Goal: Task Accomplishment & Management: Manage account settings

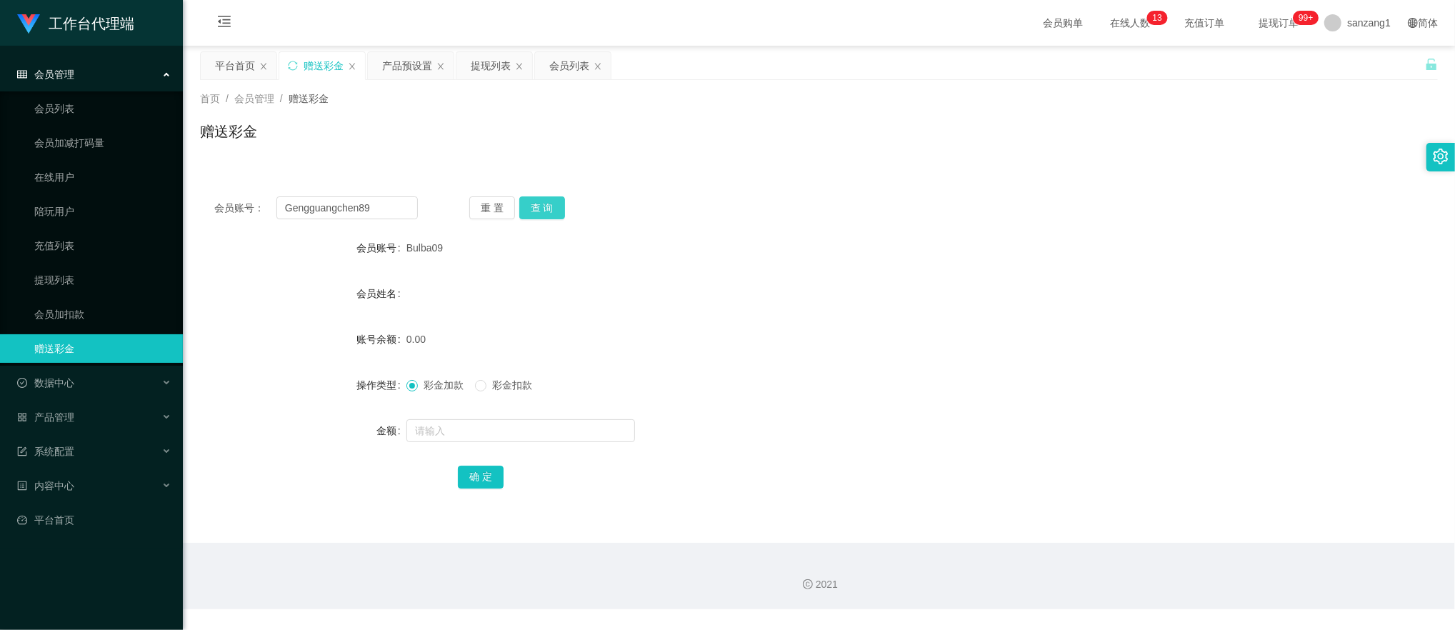
type input "Gengguangchen89"
click at [524, 200] on button "查 询" at bounding box center [542, 207] width 46 height 23
click at [429, 443] on div at bounding box center [767, 430] width 722 height 29
click at [439, 429] on input "text" at bounding box center [520, 430] width 229 height 23
type input "300"
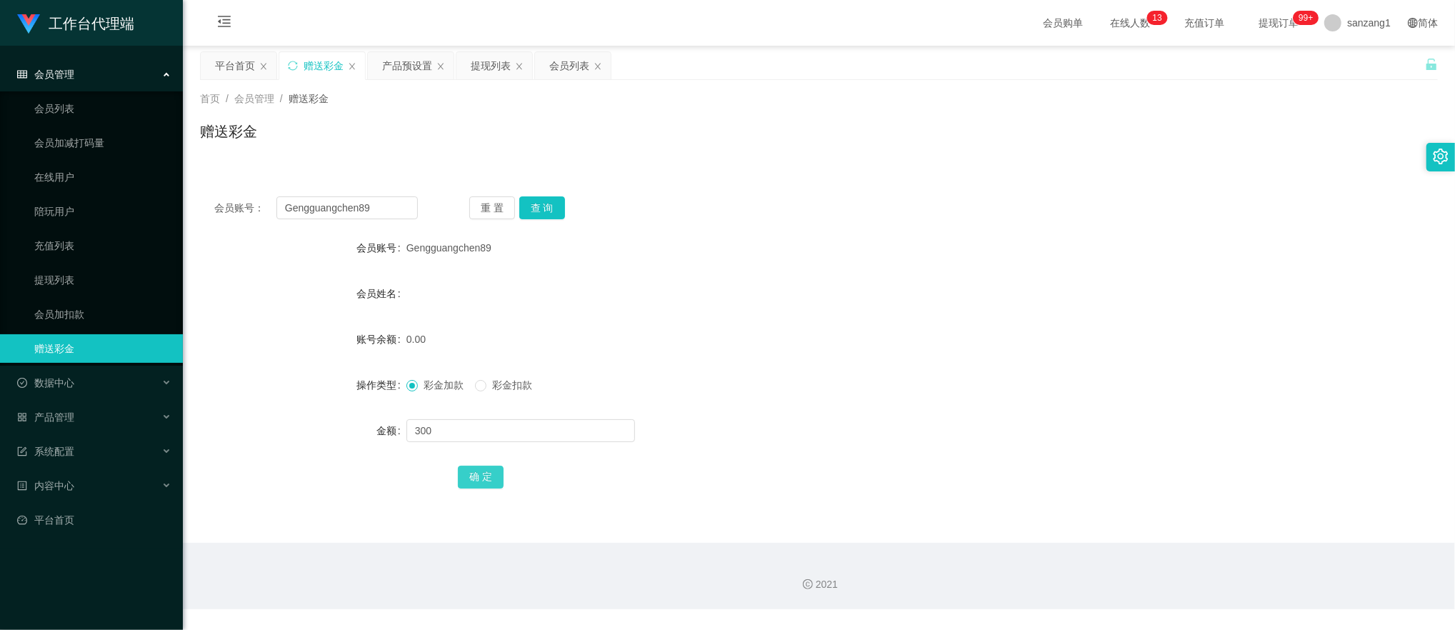
click at [478, 473] on button "确 定" at bounding box center [481, 477] width 46 height 23
drag, startPoint x: 383, startPoint y: 201, endPoint x: 313, endPoint y: 206, distance: 70.2
click at [187, 201] on main "关闭左侧 关闭右侧 关闭其它 刷新页面 平台首页 赠送彩金 产品预设置 提现列表 会员列表 首页 / 会员管理 / 赠送彩金 / 赠送彩金 会员账号： Gen…" at bounding box center [819, 294] width 1272 height 497
paste input "YT888168"
type input "YT888168"
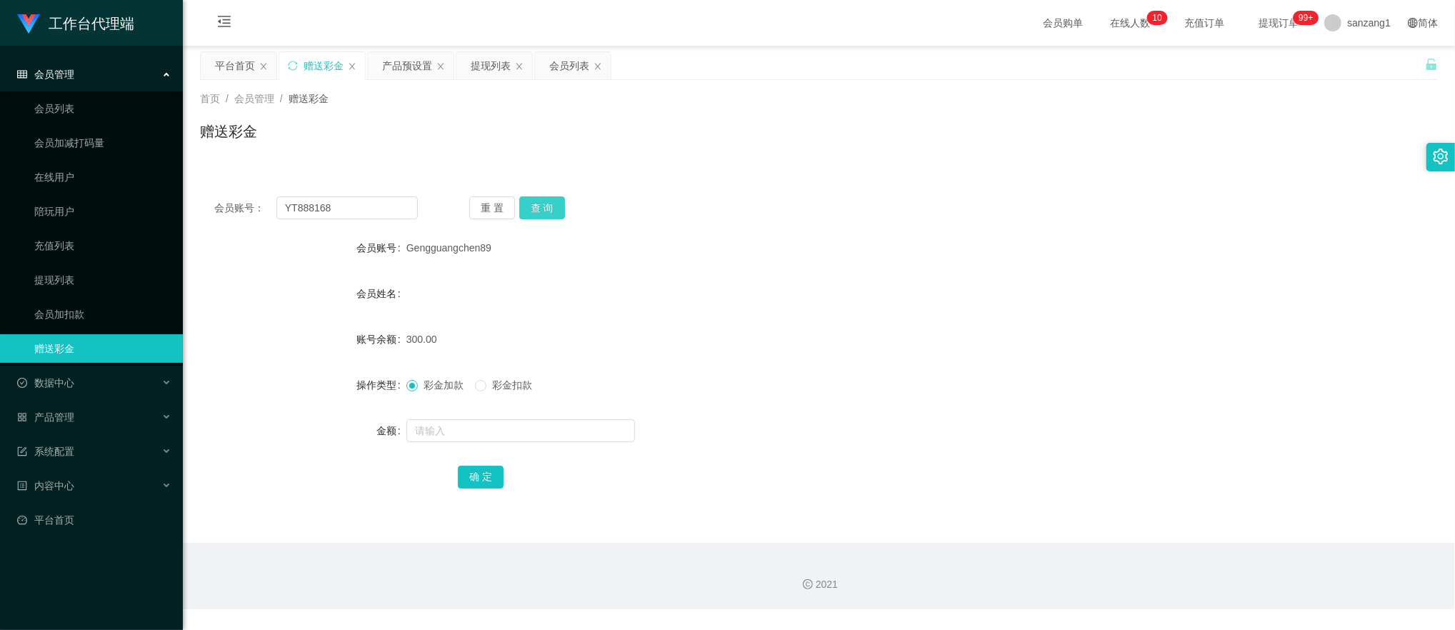
click at [544, 198] on button "查 询" at bounding box center [542, 207] width 46 height 23
click at [427, 432] on input "text" at bounding box center [520, 430] width 229 height 23
type input "100"
click at [467, 480] on button "确 定" at bounding box center [481, 477] width 46 height 23
drag, startPoint x: 361, startPoint y: 213, endPoint x: 201, endPoint y: 197, distance: 160.8
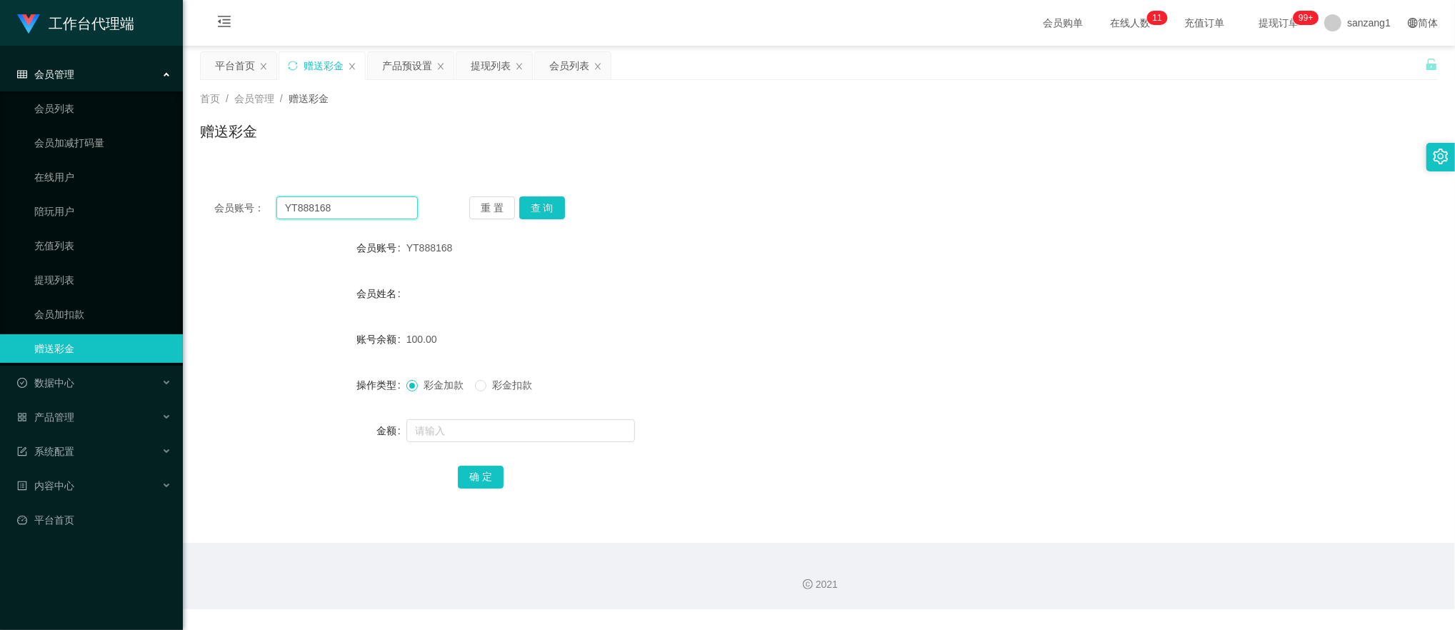
click at [171, 201] on section "工作台代理端 会员管理 会员列表 会员加减打码量 在线用户 陪玩用户 充值列表 提现列表 会员加扣款 赠送彩金 数据中心 产品管理 注单管理 产品列表 产品预…" at bounding box center [727, 304] width 1455 height 609
click at [562, 209] on button "查 询" at bounding box center [542, 207] width 46 height 23
click at [552, 215] on button "查 询" at bounding box center [542, 207] width 46 height 23
paste input "LEE123456"
drag, startPoint x: 301, startPoint y: 200, endPoint x: 164, endPoint y: 184, distance: 137.4
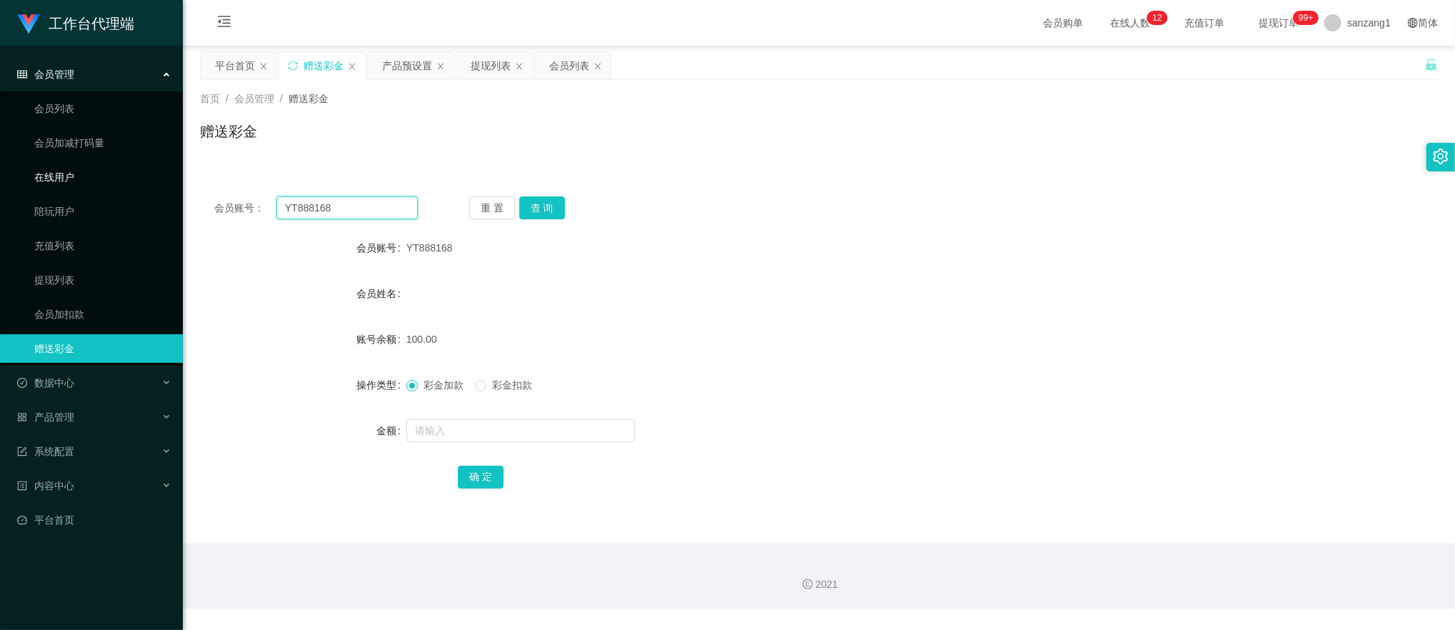
click at [164, 184] on section "工作台代理端 会员管理 会员列表 会员加减打码量 在线用户 陪玩用户 充值列表 提现列表 会员加扣款 赠送彩金 数据中心 产品管理 注单管理 产品列表 产品预…" at bounding box center [727, 304] width 1455 height 609
type input "LEE123456"
click at [542, 200] on button "查 询" at bounding box center [542, 207] width 46 height 23
click at [429, 436] on input "text" at bounding box center [520, 430] width 229 height 23
type input "100"
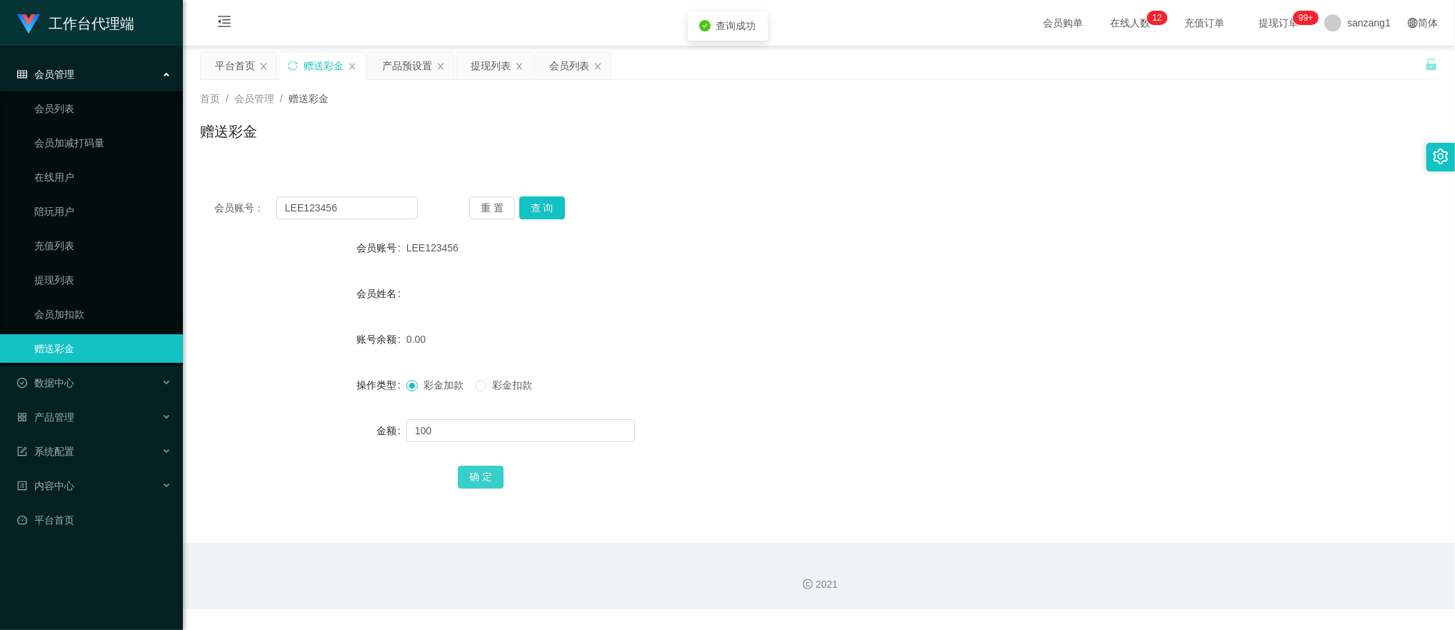
click at [487, 484] on button "确 定" at bounding box center [481, 477] width 46 height 23
drag, startPoint x: 386, startPoint y: 211, endPoint x: 211, endPoint y: 177, distance: 177.7
click at [173, 177] on section "工作台代理端 会员管理 会员列表 会员加减打码量 在线用户 陪玩用户 充值列表 提现列表 会员加扣款 赠送彩金 数据中心 产品管理 注单管理 产品列表 产品预…" at bounding box center [727, 304] width 1455 height 609
paste input "85229679"
type input "85229679"
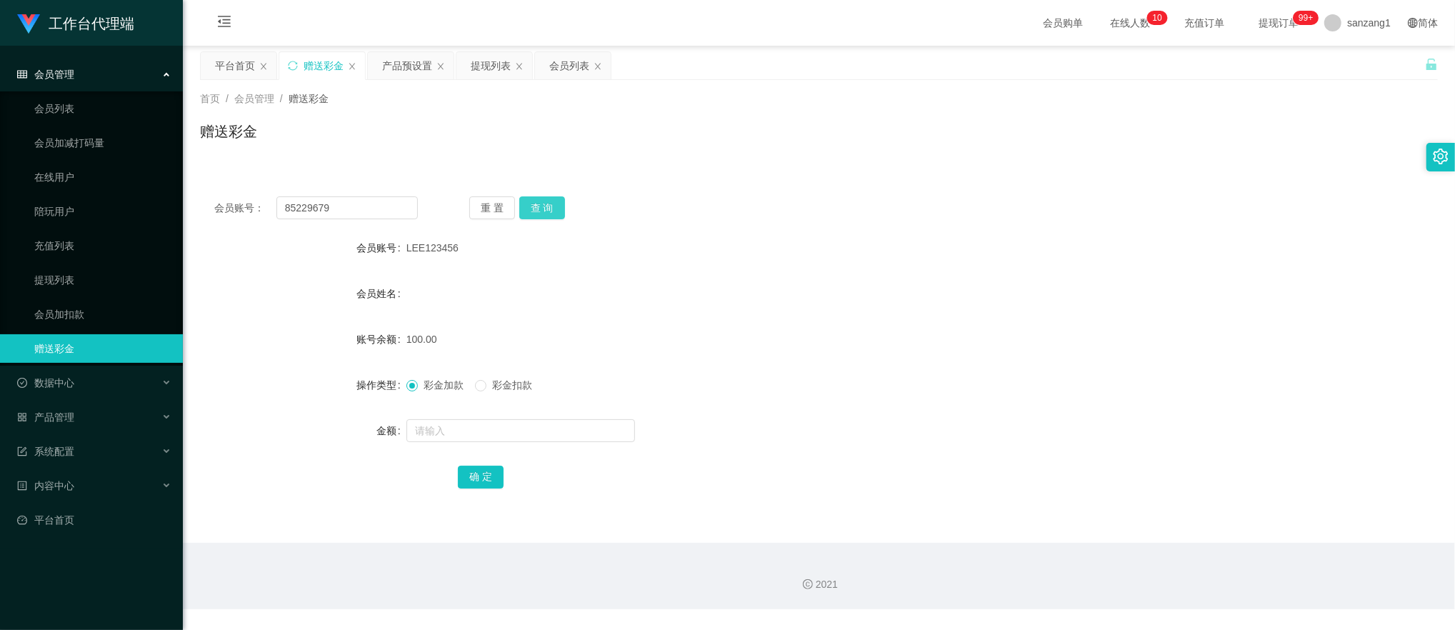
drag, startPoint x: 542, startPoint y: 204, endPoint x: 493, endPoint y: 283, distance: 92.4
click at [542, 204] on button "查 询" at bounding box center [542, 207] width 46 height 23
click at [434, 435] on input "text" at bounding box center [520, 430] width 229 height 23
type input "100"
click at [473, 482] on button "确 定" at bounding box center [481, 477] width 46 height 23
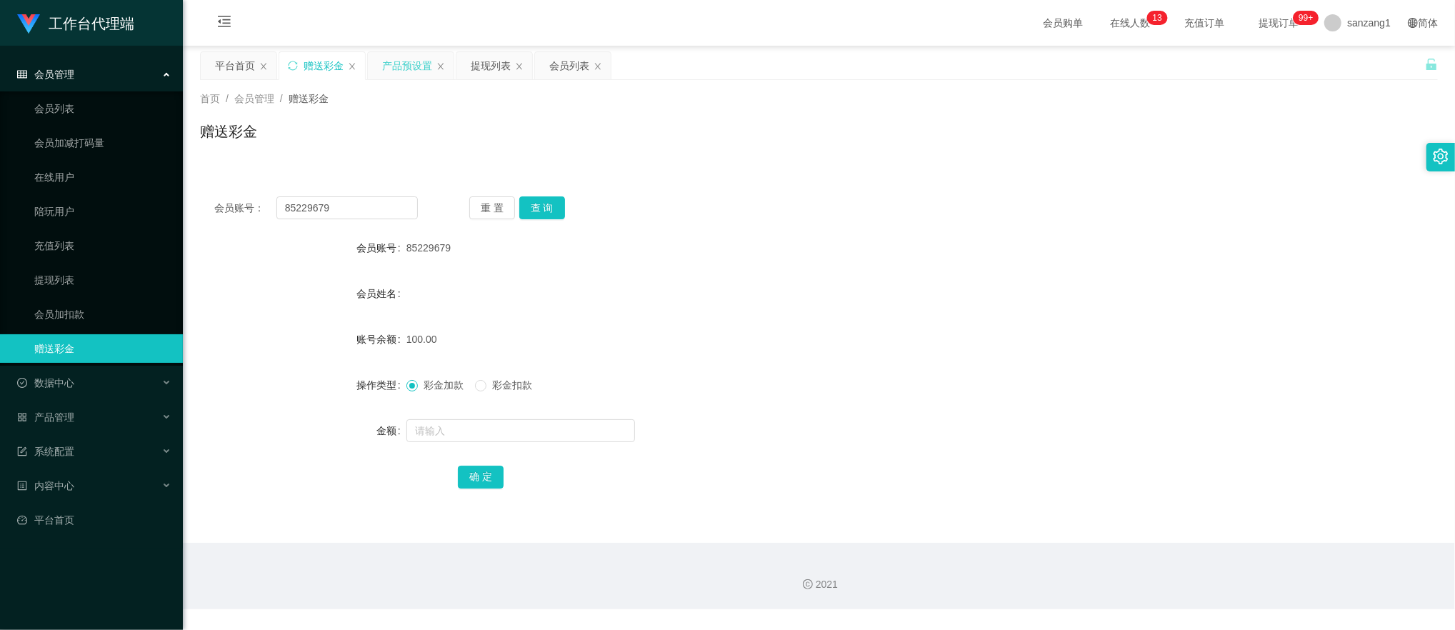
click at [414, 77] on div "产品预设置" at bounding box center [407, 65] width 50 height 27
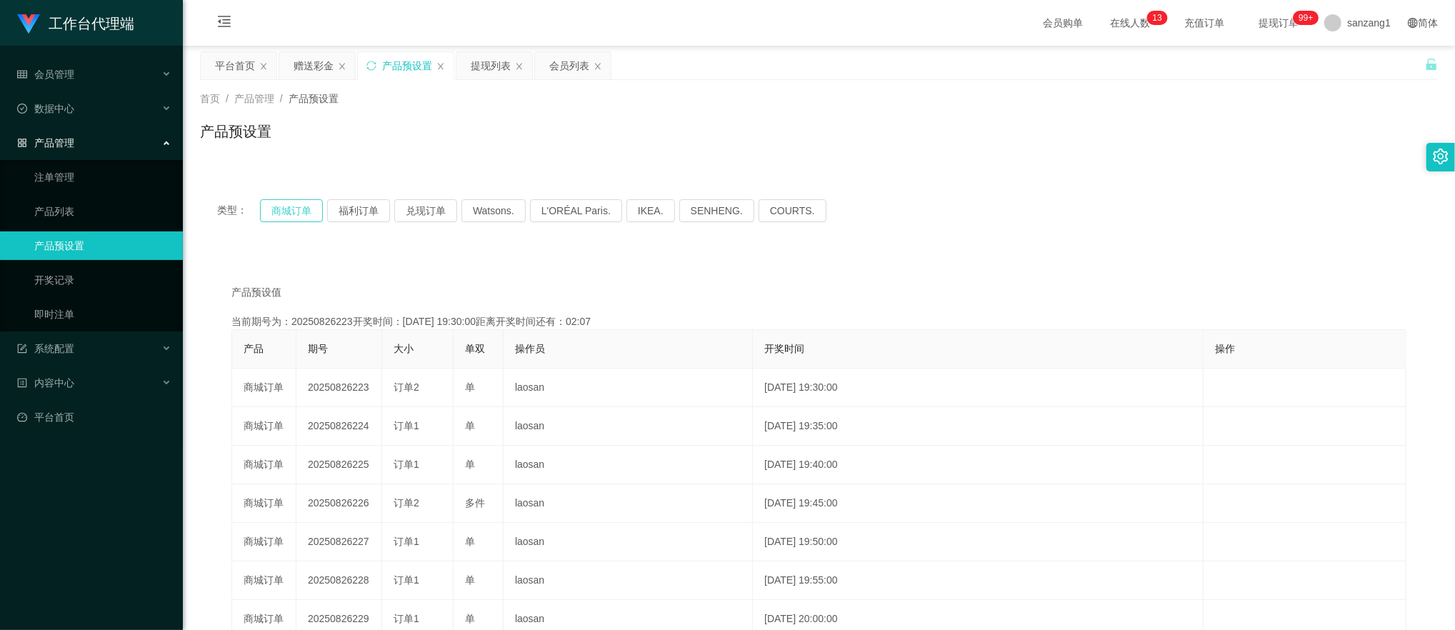
click at [310, 199] on button "商城订单" at bounding box center [291, 210] width 63 height 23
click at [287, 216] on button "商城订单" at bounding box center [291, 210] width 63 height 23
click at [306, 58] on div "赠送彩金" at bounding box center [314, 65] width 40 height 27
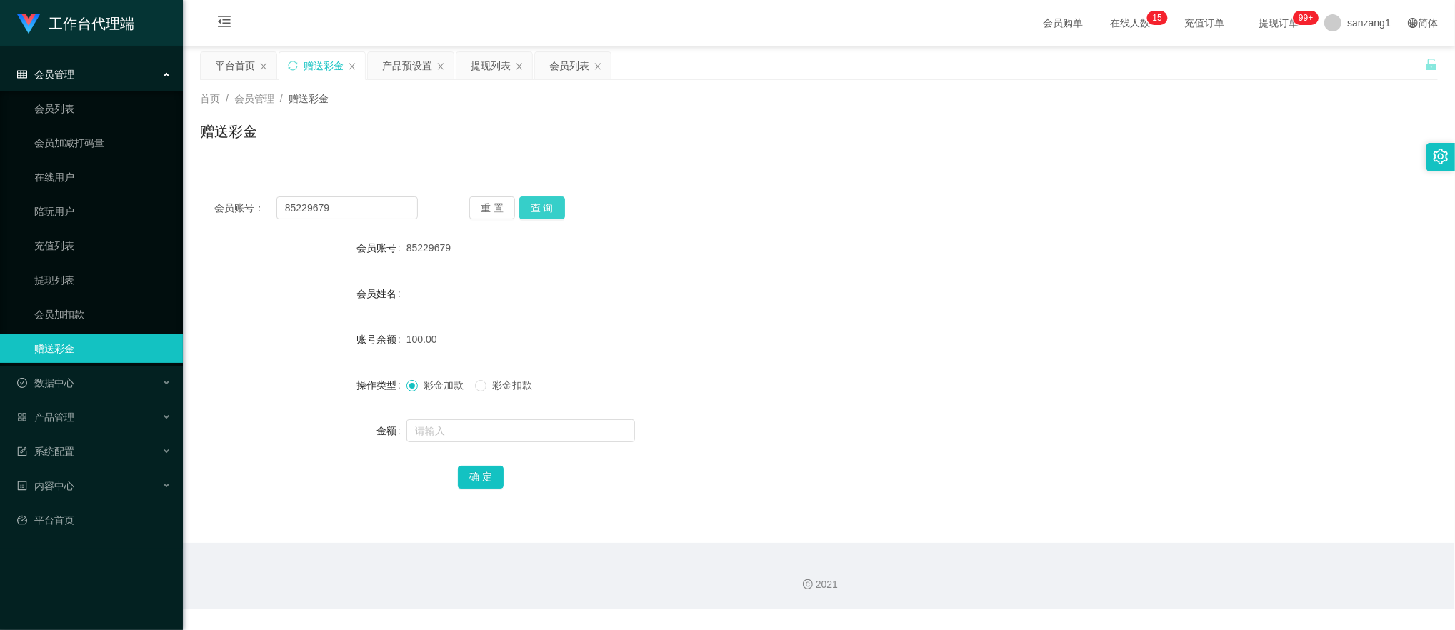
click at [530, 199] on button "查 询" at bounding box center [542, 207] width 46 height 23
click at [530, 199] on button "查 询" at bounding box center [549, 207] width 61 height 23
click at [549, 206] on button "查 询" at bounding box center [542, 207] width 46 height 23
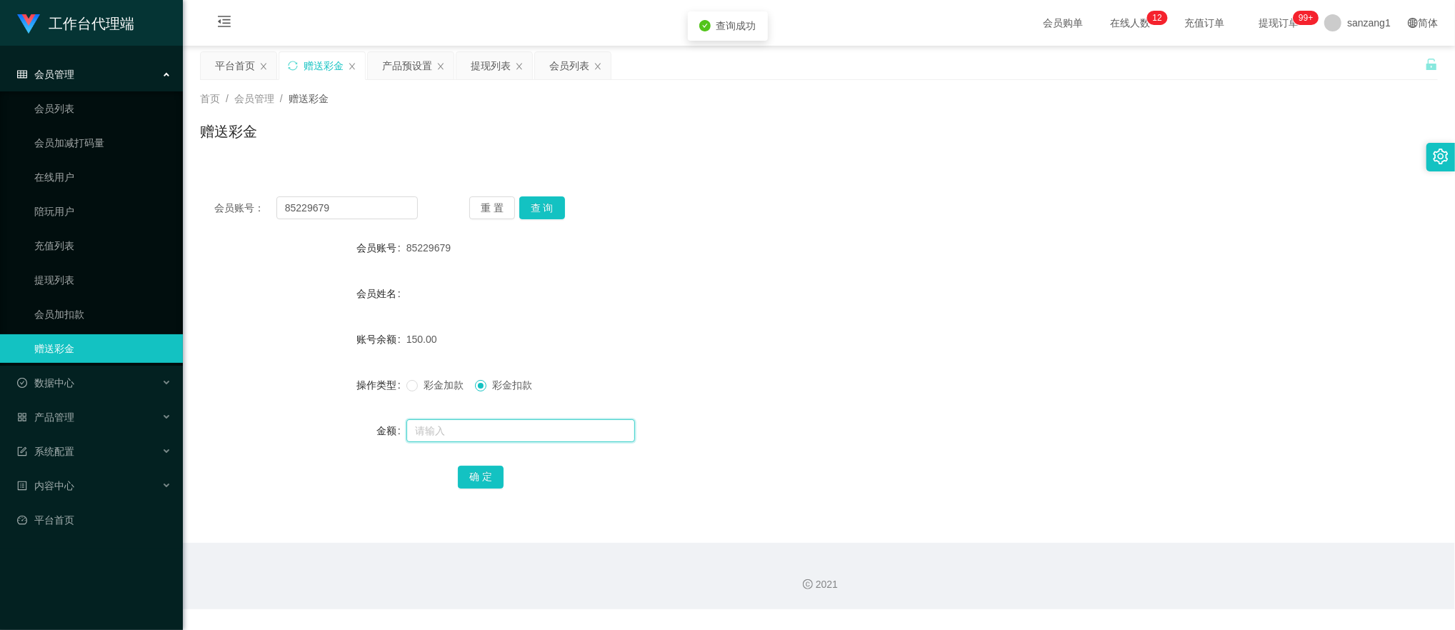
click at [452, 432] on input "text" at bounding box center [520, 430] width 229 height 23
type input "150"
click at [484, 481] on button "确 定" at bounding box center [481, 477] width 46 height 23
click at [420, 381] on span "彩金加款" at bounding box center [443, 384] width 51 height 11
drag, startPoint x: 356, startPoint y: 206, endPoint x: 161, endPoint y: 180, distance: 196.1
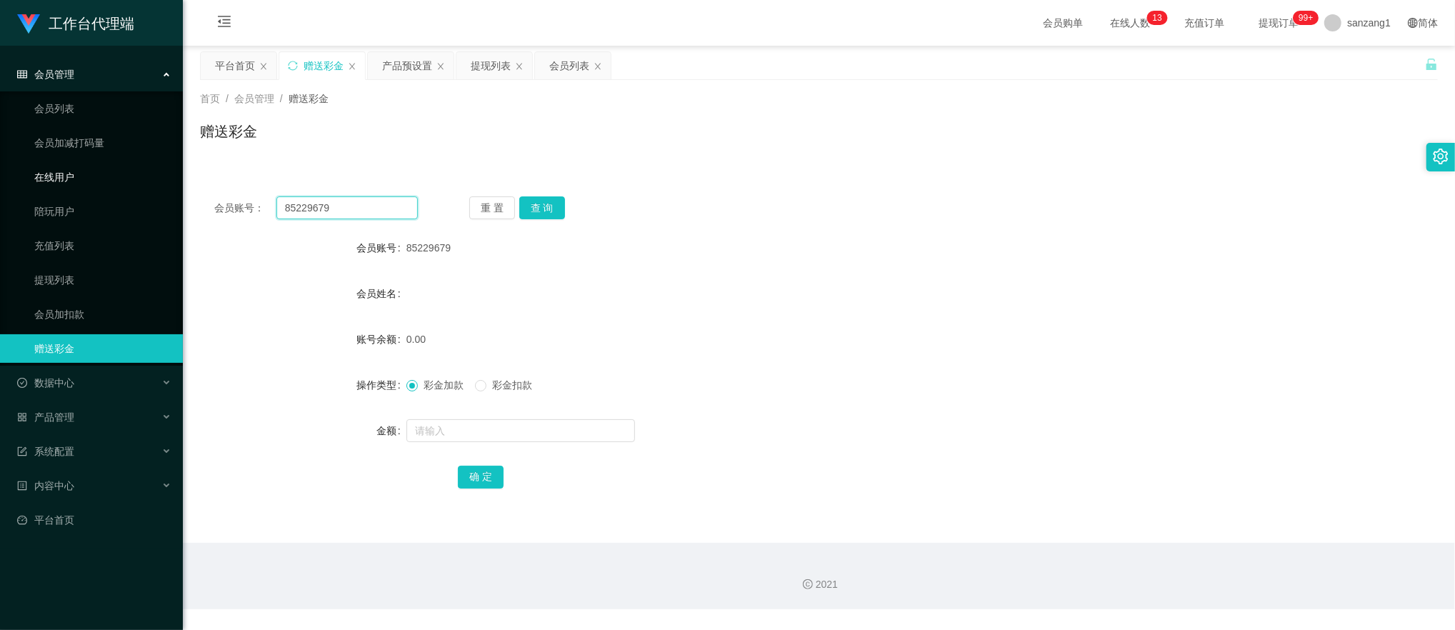
click at [161, 180] on section "工作台代理端 会员管理 会员列表 会员加减打码量 在线用户 陪玩用户 充值列表 提现列表 会员加扣款 赠送彩金 数据中心 产品管理 注单管理 产品列表 产品预…" at bounding box center [727, 304] width 1455 height 609
paste input "YT888168"
type input "YT888168"
click at [526, 210] on button "查 询" at bounding box center [542, 207] width 46 height 23
click at [493, 389] on span "彩金扣款" at bounding box center [512, 384] width 51 height 11
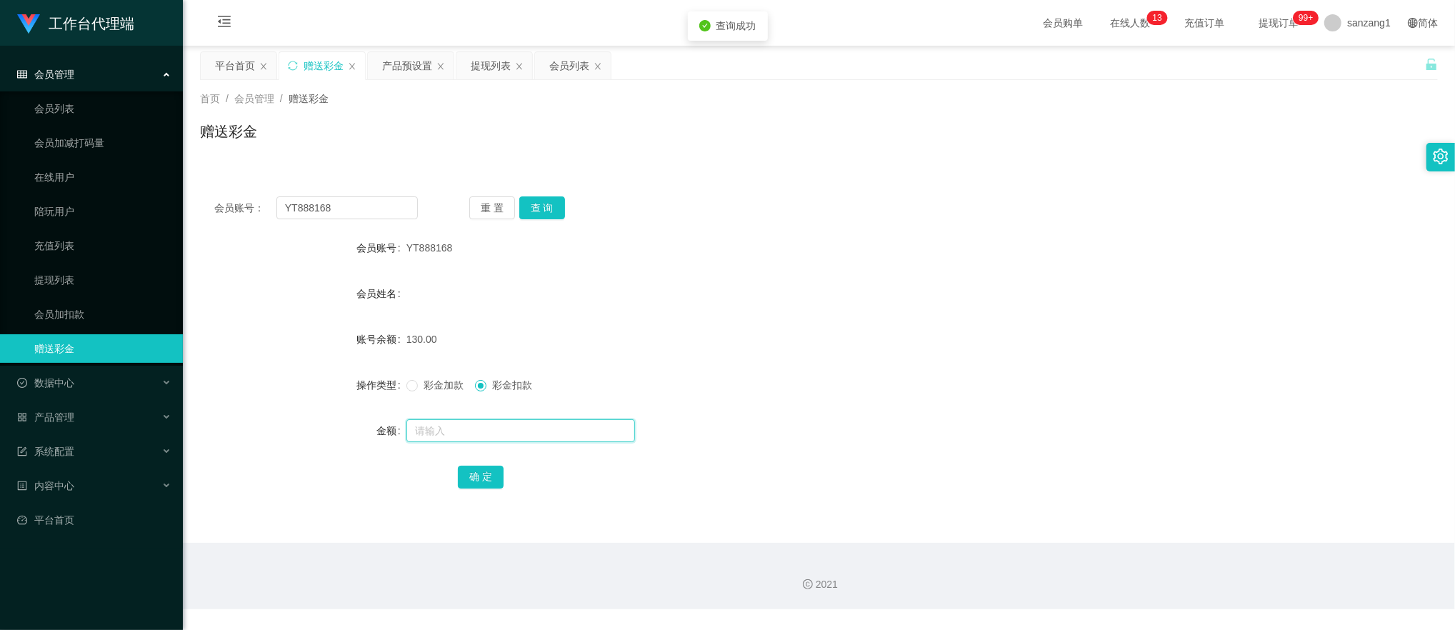
click at [439, 433] on input "text" at bounding box center [520, 430] width 229 height 23
type input "130"
click at [493, 473] on button "确 定" at bounding box center [481, 477] width 46 height 23
drag, startPoint x: 344, startPoint y: 214, endPoint x: 191, endPoint y: 181, distance: 155.7
click at [186, 181] on main "关闭左侧 关闭右侧 关闭其它 刷新页面 平台首页 赠送彩金 产品预设置 提现列表 会员列表 首页 / 会员管理 / 赠送彩金 / 赠送彩金 会员账号： YT8…" at bounding box center [819, 294] width 1272 height 497
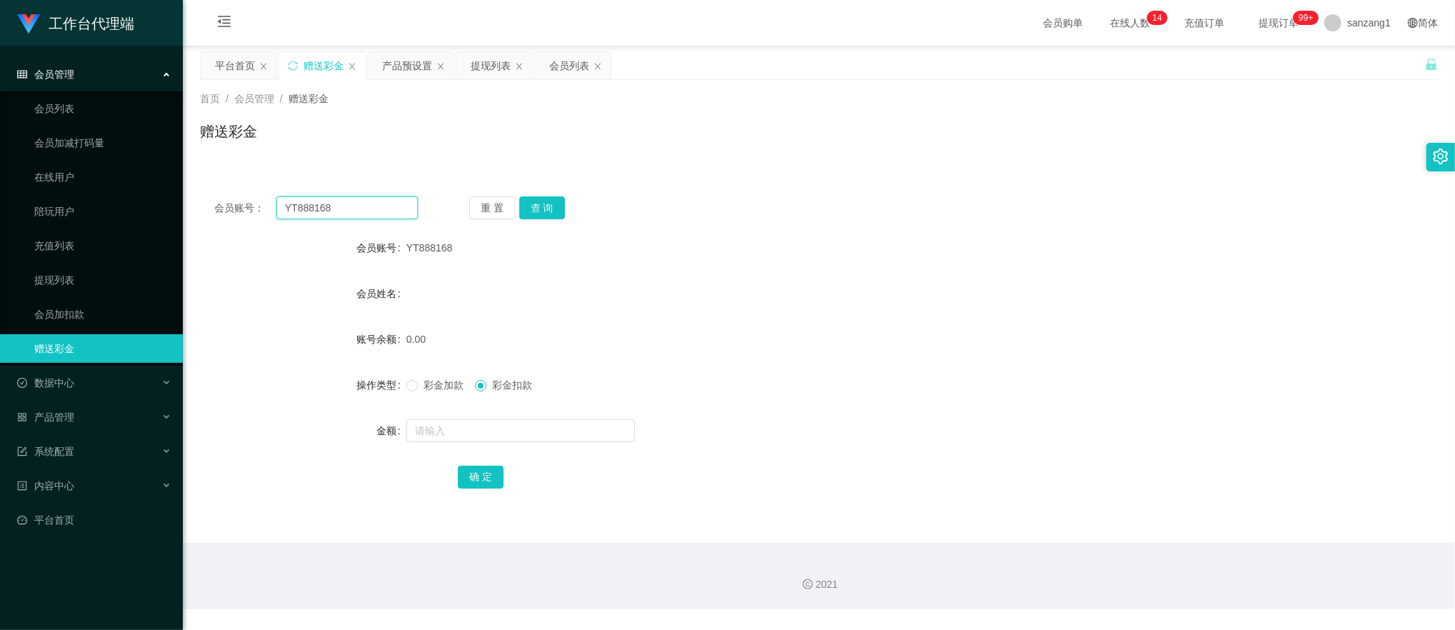
paste input "Gengguangchen89"
type input "Gengguangchen89"
click at [536, 206] on button "查 询" at bounding box center [542, 207] width 46 height 23
click at [454, 444] on div at bounding box center [767, 430] width 722 height 29
click at [454, 435] on input "text" at bounding box center [520, 430] width 229 height 23
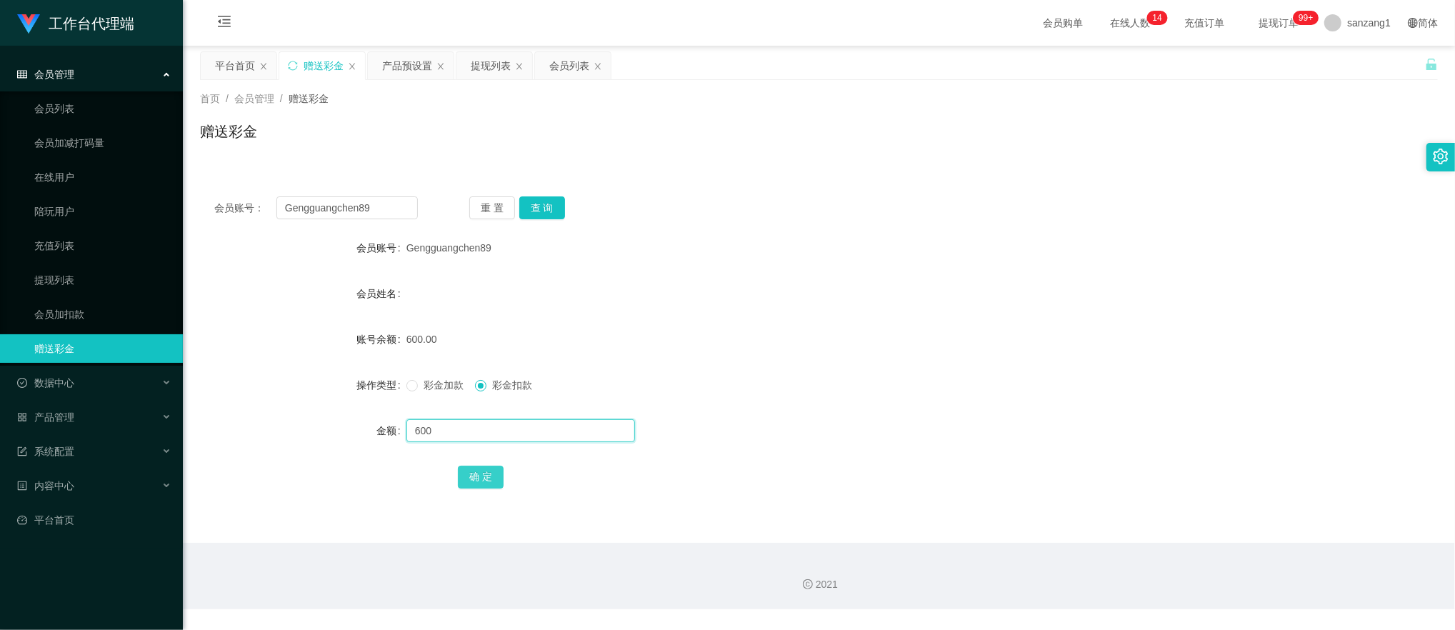
type input "600"
click at [477, 473] on button "确 定" at bounding box center [481, 477] width 46 height 23
drag, startPoint x: 360, startPoint y: 201, endPoint x: 109, endPoint y: 169, distance: 253.5
click at [107, 169] on section "工作台代理端 会员管理 会员列表 会员加减打码量 在线用户 陪玩用户 充值列表 提现列表 会员加扣款 赠送彩金 数据中心 产品管理 注单管理 产品列表 产品预…" at bounding box center [727, 304] width 1455 height 609
paste input "LEE123456"
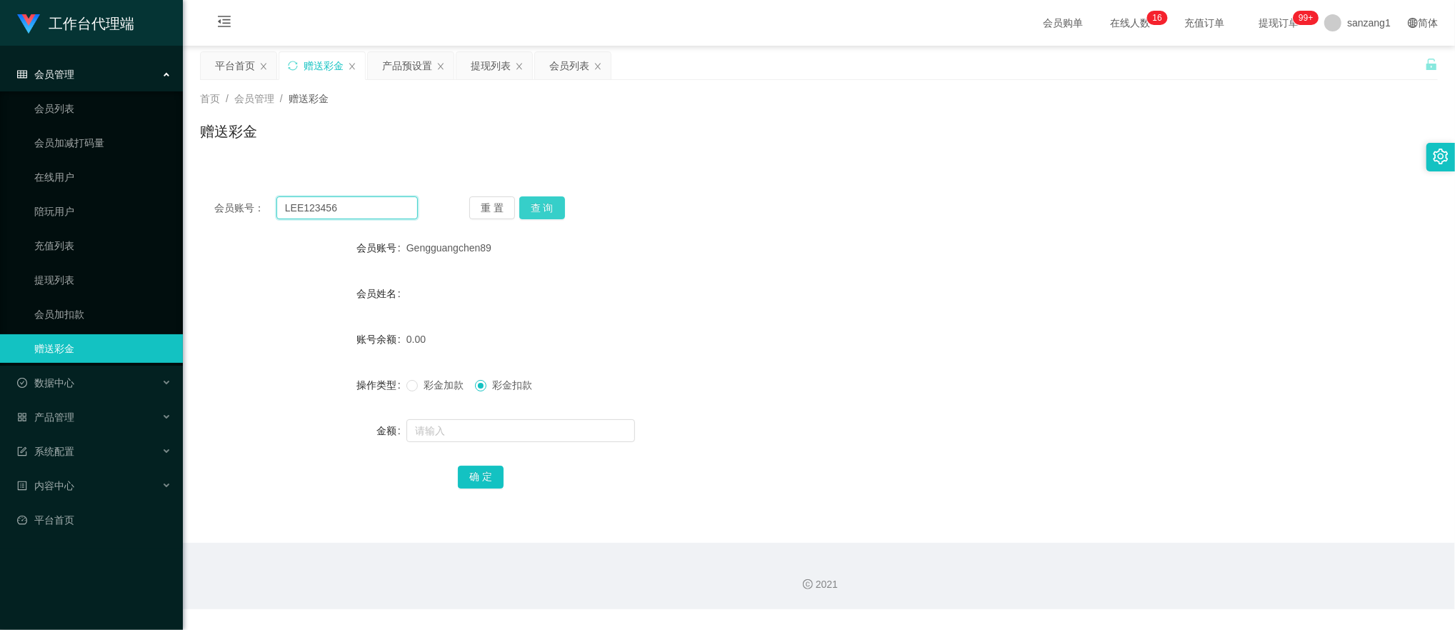
type input "LEE123456"
click at [561, 207] on button "查 询" at bounding box center [542, 207] width 46 height 23
click at [452, 426] on input "text" at bounding box center [520, 430] width 229 height 23
type input "130"
click at [489, 467] on button "确 定" at bounding box center [481, 477] width 46 height 23
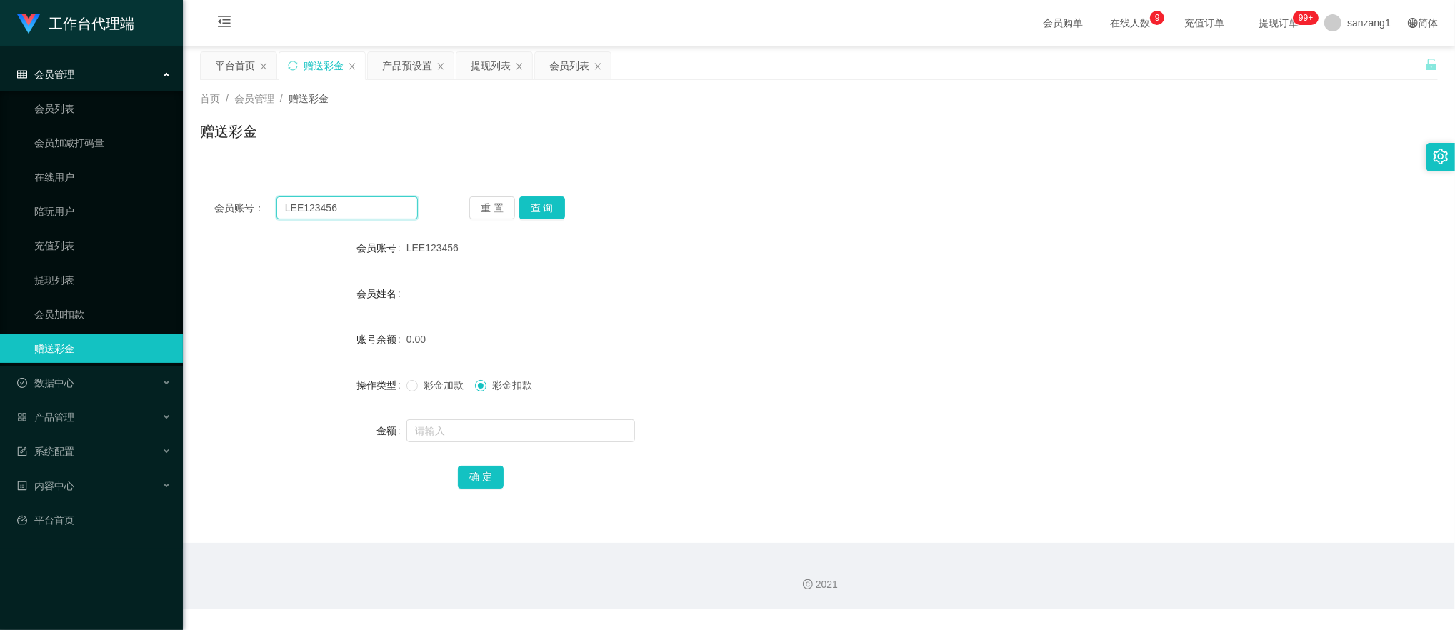
drag, startPoint x: 357, startPoint y: 206, endPoint x: 204, endPoint y: 190, distance: 154.4
click at [204, 190] on div "会员账号： LEE123456 重 置 查 询 会员账号 LEE123456 会员姓名 账号余额 0.00 操作类型 彩金加款 彩金扣款 金额 确 定" at bounding box center [819, 352] width 1238 height 340
paste input "85229679"
type input "85229679"
click at [540, 198] on button "查 询" at bounding box center [542, 207] width 46 height 23
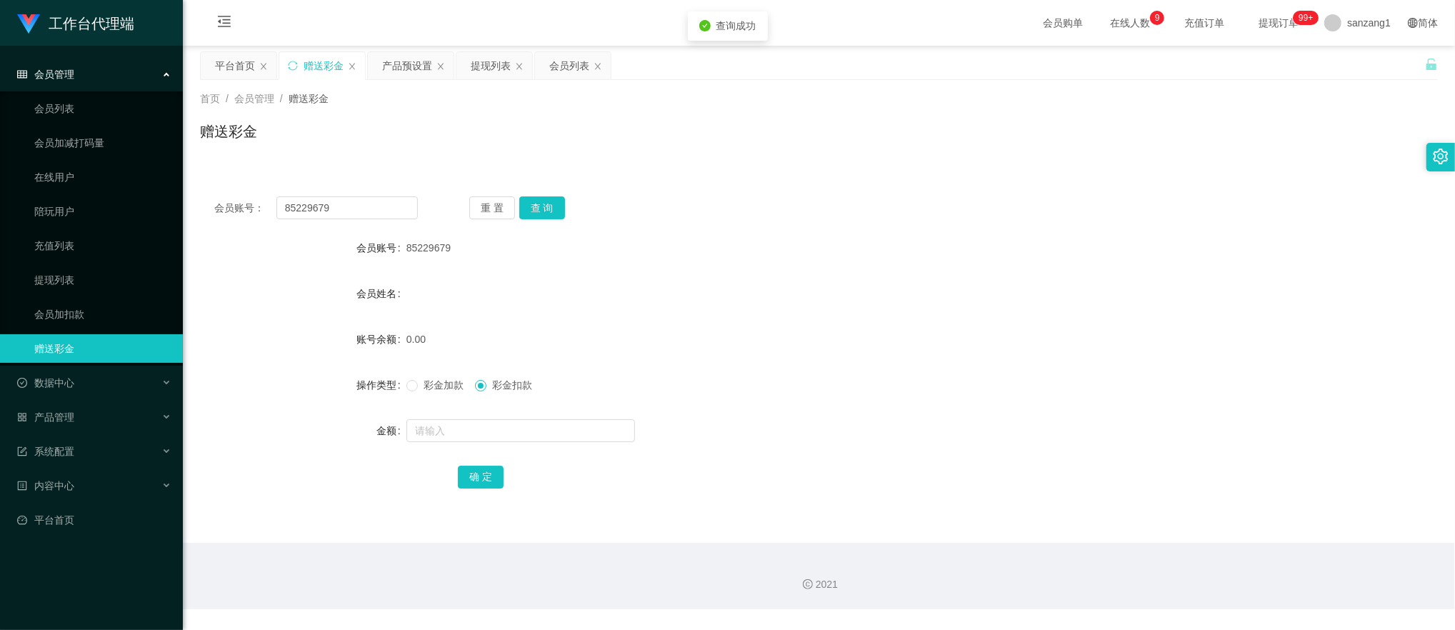
click at [430, 383] on span "彩金加款" at bounding box center [443, 384] width 51 height 11
click at [430, 437] on input "text" at bounding box center [520, 430] width 229 height 23
type input "100"
click at [466, 475] on button "确 定" at bounding box center [481, 477] width 46 height 23
drag, startPoint x: 380, startPoint y: 210, endPoint x: 191, endPoint y: 194, distance: 189.3
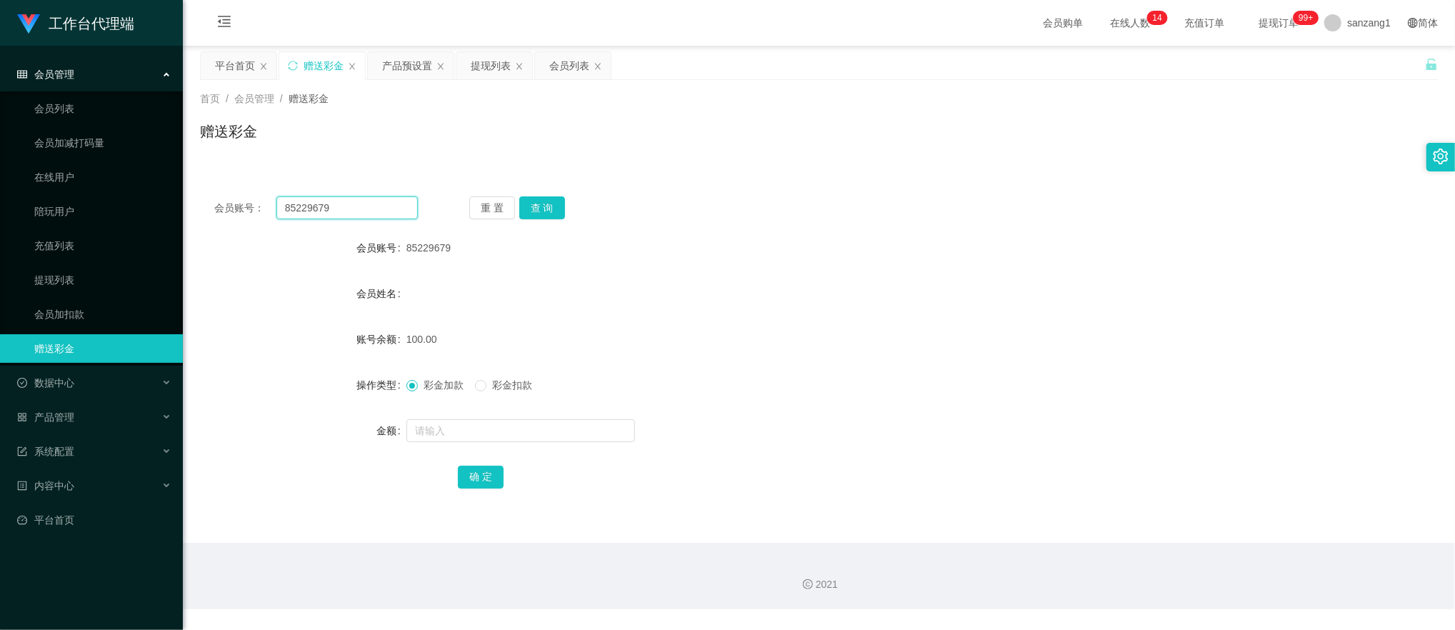
click at [191, 194] on main "关闭左侧 关闭右侧 关闭其它 刷新页面 平台首页 赠送彩金 产品预设置 提现列表 会员列表 首页 / 会员管理 / 赠送彩金 / 赠送彩金 会员账号： 852…" at bounding box center [819, 294] width 1272 height 497
drag, startPoint x: 547, startPoint y: 213, endPoint x: 537, endPoint y: 244, distance: 32.3
click at [547, 213] on button "查 询" at bounding box center [542, 207] width 46 height 23
click at [480, 391] on span at bounding box center [480, 385] width 11 height 11
click at [447, 437] on input "text" at bounding box center [520, 430] width 229 height 23
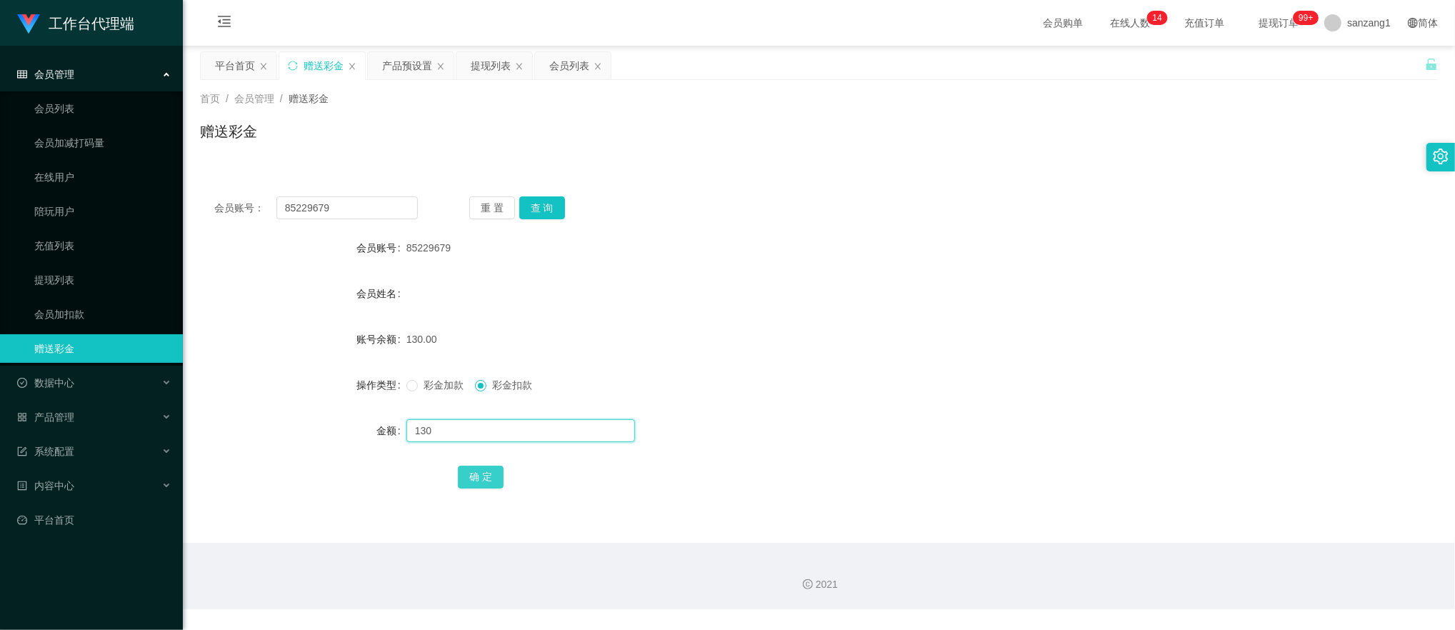
type input "130"
click at [467, 476] on button "确 定" at bounding box center [481, 477] width 46 height 23
click at [427, 389] on span "彩金加款" at bounding box center [443, 384] width 51 height 11
